Goal: Information Seeking & Learning: Learn about a topic

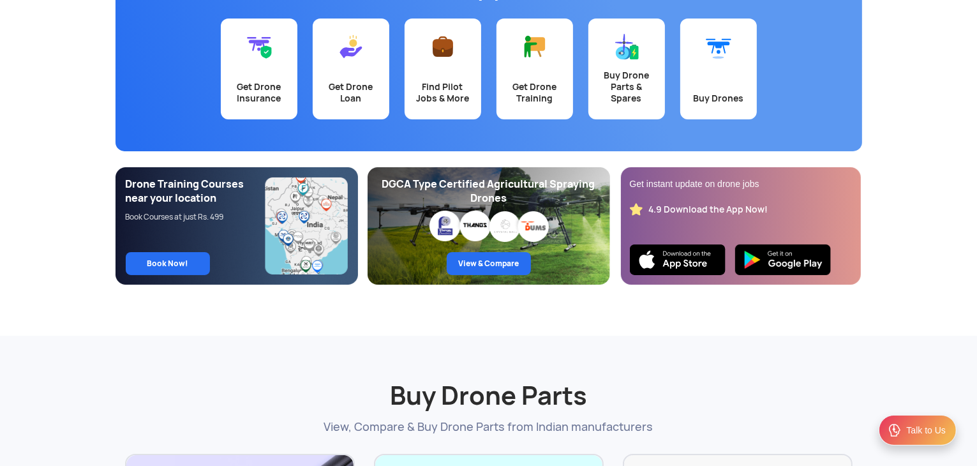
scroll to position [151, 0]
click at [266, 81] on div "Get Drone Insurance" at bounding box center [259, 92] width 61 height 23
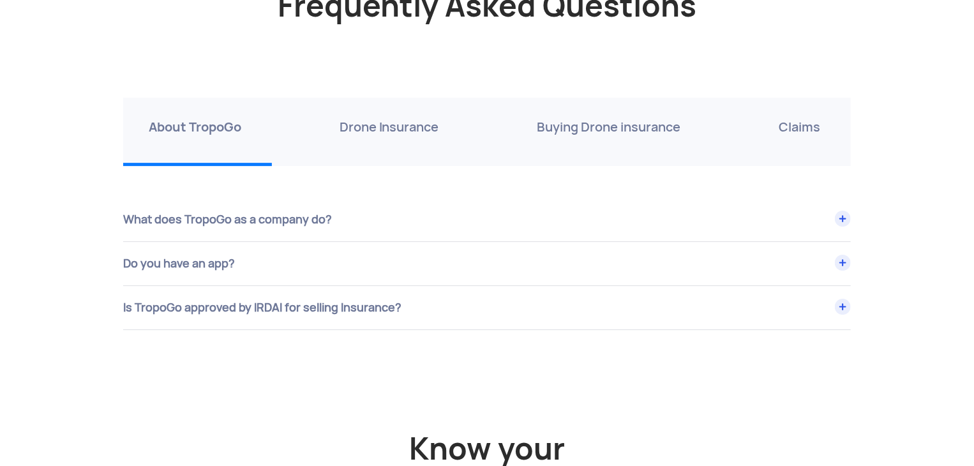
scroll to position [4411, 0]
click at [389, 111] on div "Drone Insurance" at bounding box center [392, 132] width 156 height 68
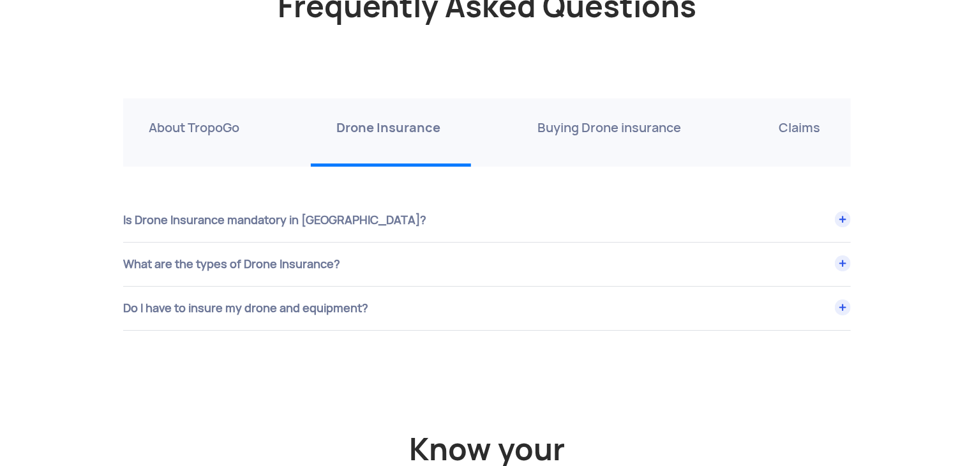
click at [632, 126] on p "Buying Drone insurance" at bounding box center [610, 127] width 144 height 20
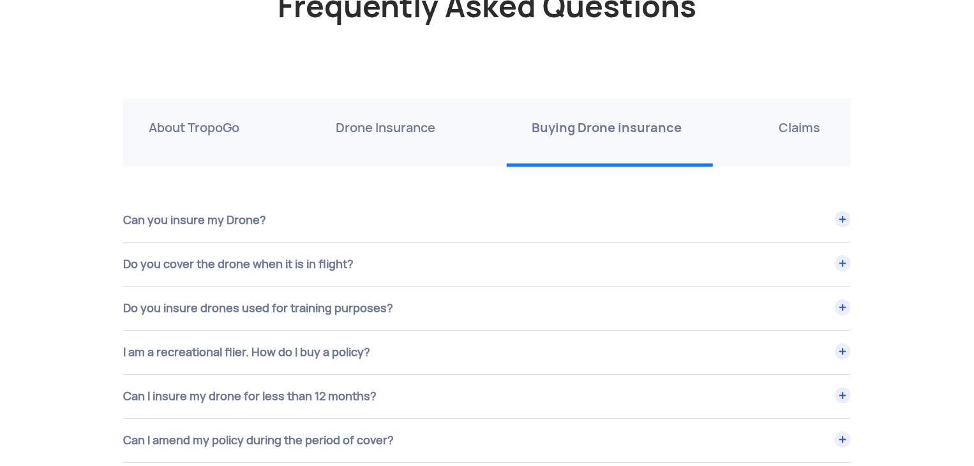
click at [395, 214] on div "Can you insure my Drone?" at bounding box center [487, 220] width 728 height 43
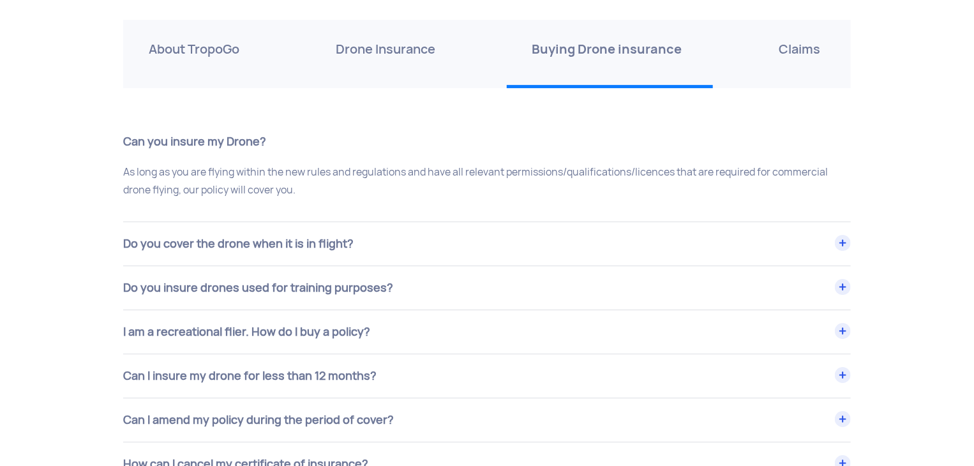
scroll to position [4490, 0]
click at [393, 230] on div "Do you cover the drone when it is in flight?" at bounding box center [487, 242] width 728 height 43
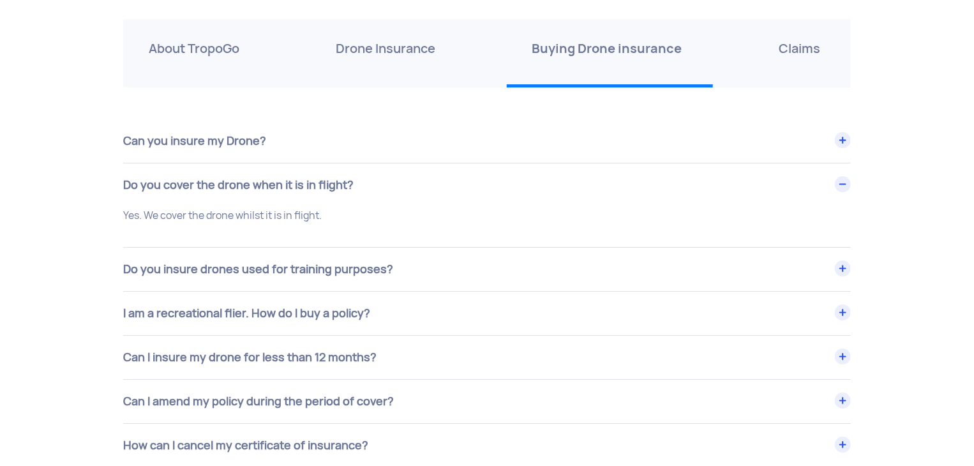
click at [401, 259] on div "Do you insure drones used for training purposes?" at bounding box center [487, 269] width 728 height 43
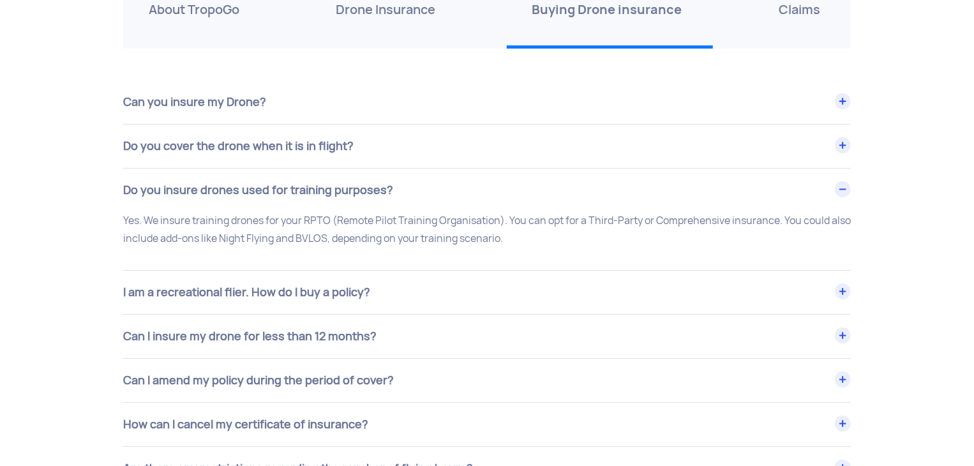
scroll to position [4540, 0]
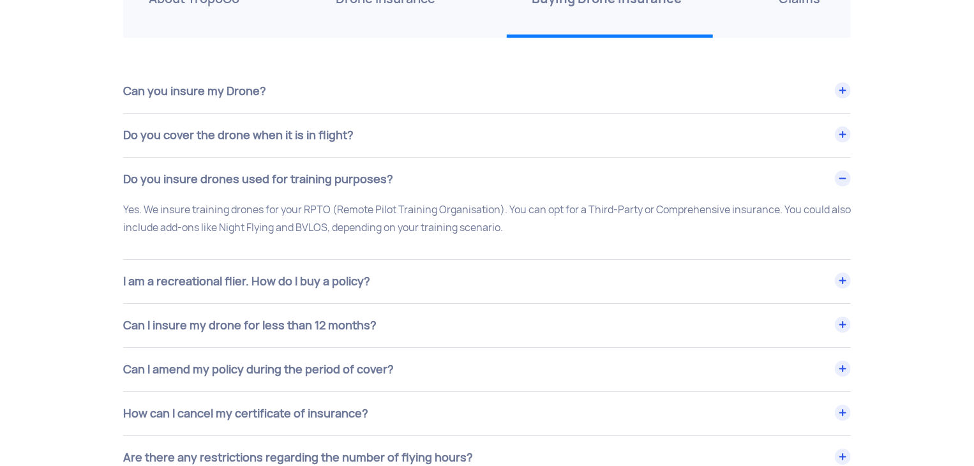
click at [401, 260] on div "I am a recreational flier. How do I buy a policy?" at bounding box center [487, 281] width 728 height 43
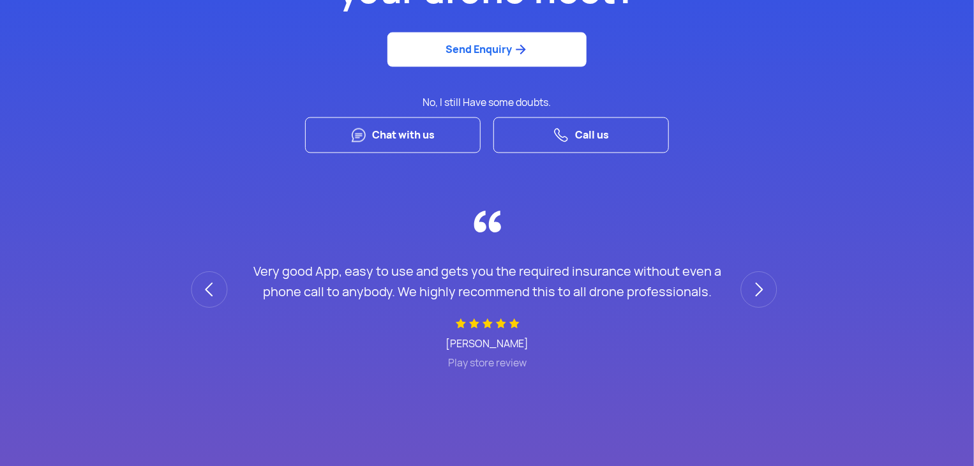
scroll to position [3504, 0]
click at [403, 129] on link "Chat with us" at bounding box center [393, 135] width 176 height 36
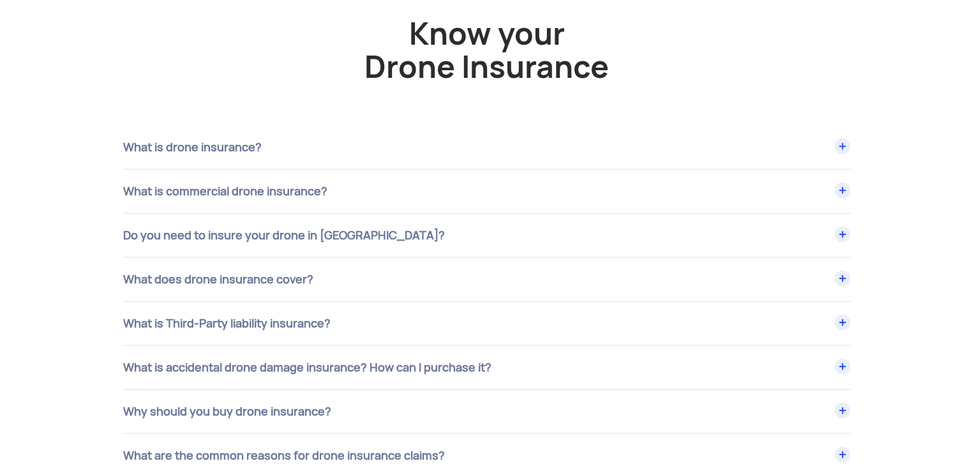
scroll to position [5962, 0]
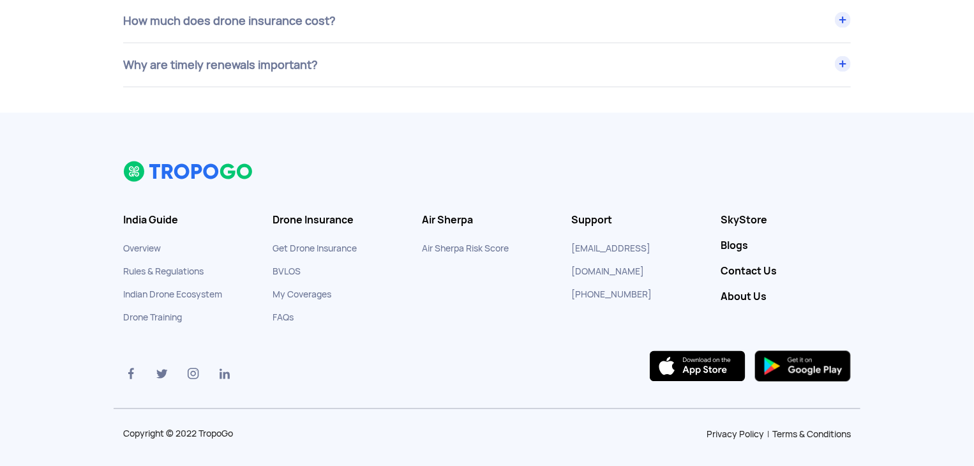
click at [656, 279] on div at bounding box center [487, 253] width 747 height 184
drag, startPoint x: 649, startPoint y: 259, endPoint x: 643, endPoint y: 273, distance: 15.4
click at [643, 283] on li "[PHONE_NUMBER]" at bounding box center [636, 294] width 130 height 23
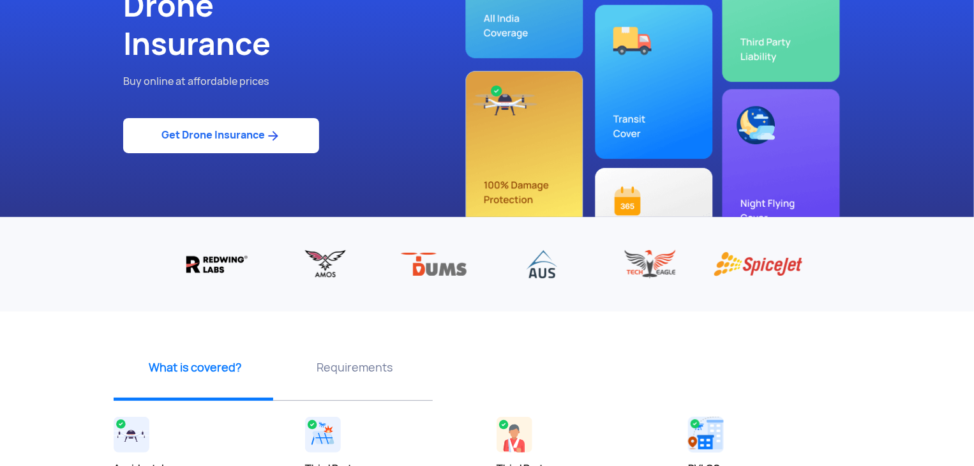
scroll to position [0, 0]
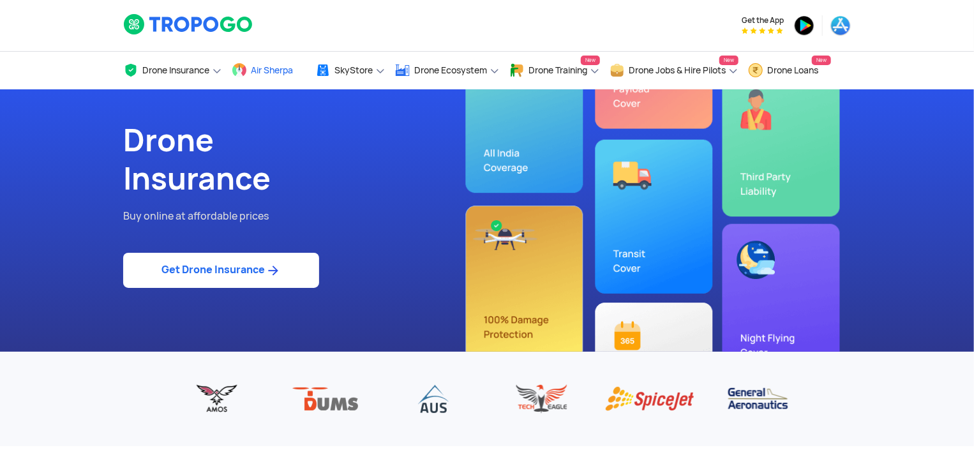
click at [250, 70] on link "Air Sherpa" at bounding box center [269, 71] width 74 height 38
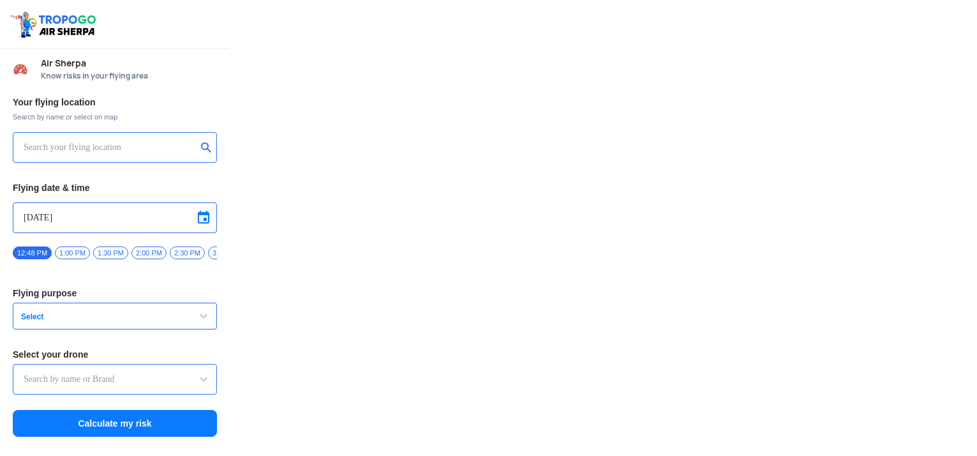
type input "Throttle Dopo"
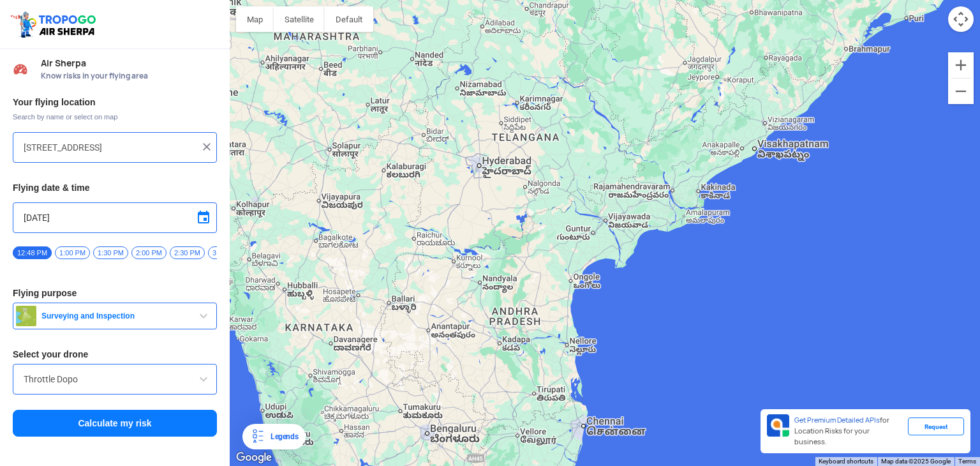
click at [503, 356] on div at bounding box center [605, 233] width 751 height 466
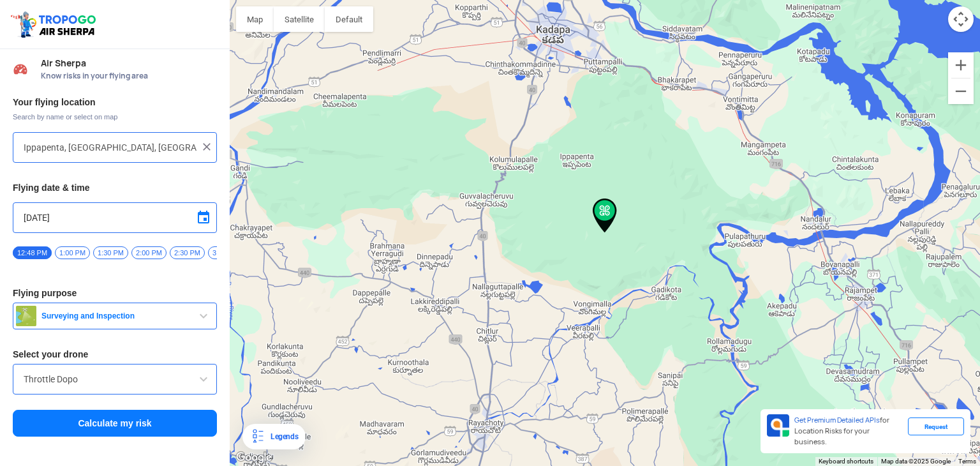
click at [507, 362] on div at bounding box center [605, 233] width 751 height 466
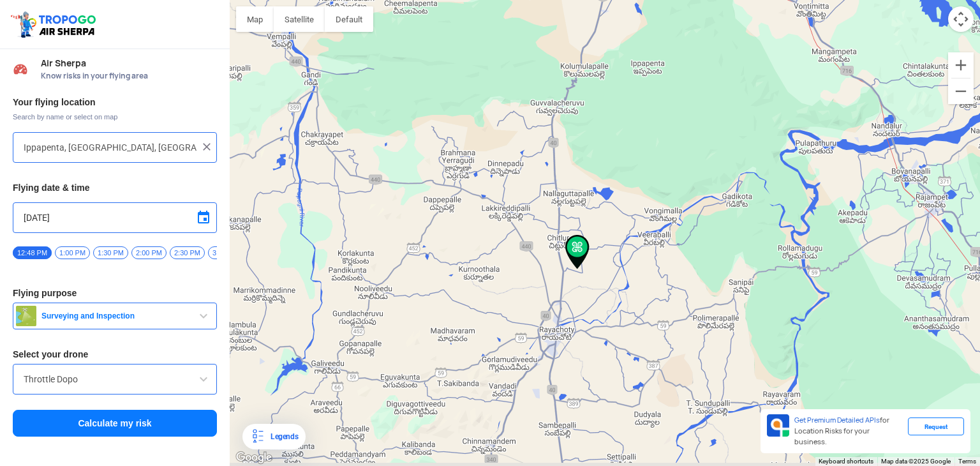
type input "Bandlapalle, Andhra Pradesh, India"
